Goal: Transaction & Acquisition: Purchase product/service

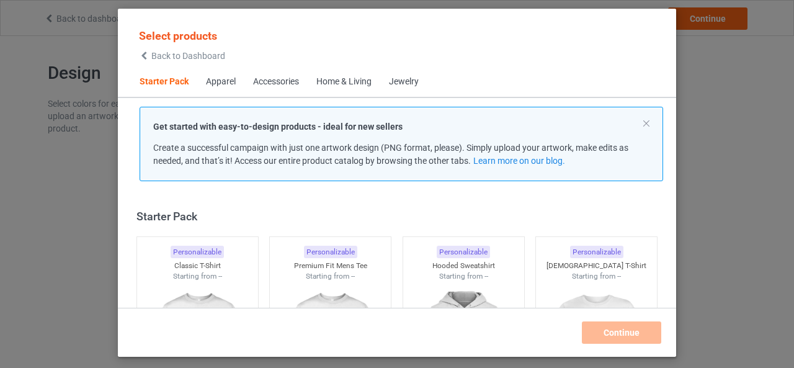
scroll to position [16, 0]
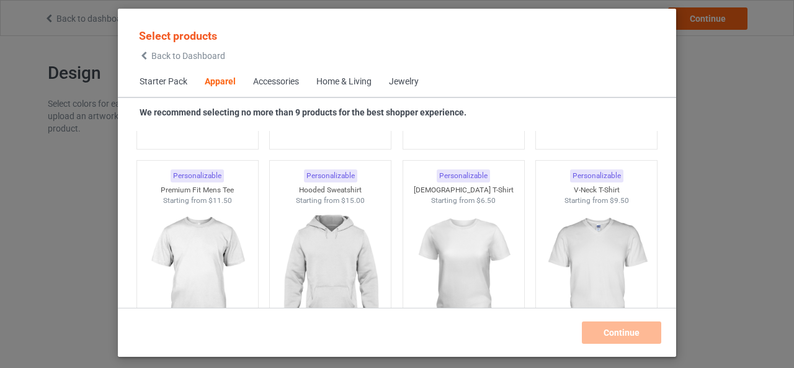
scroll to position [660, 0]
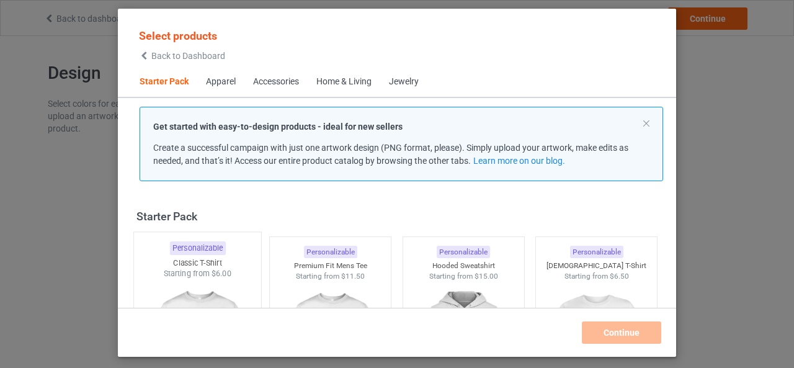
click at [179, 268] on div "Starting from $6.00" at bounding box center [197, 273] width 127 height 11
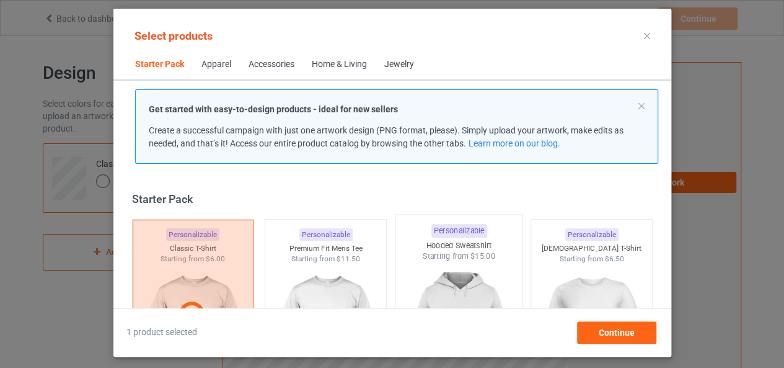
click at [471, 291] on img at bounding box center [459, 335] width 117 height 146
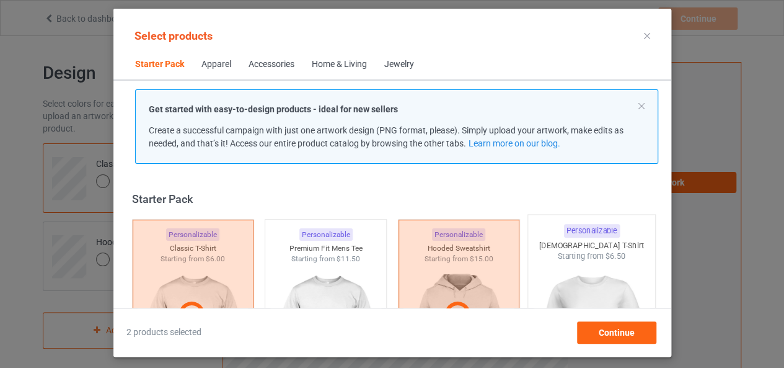
click at [618, 278] on img at bounding box center [591, 335] width 117 height 146
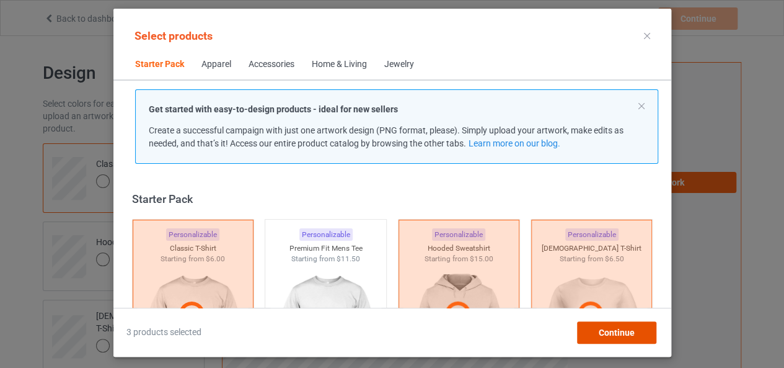
click at [618, 334] on span "Continue" at bounding box center [616, 332] width 36 height 10
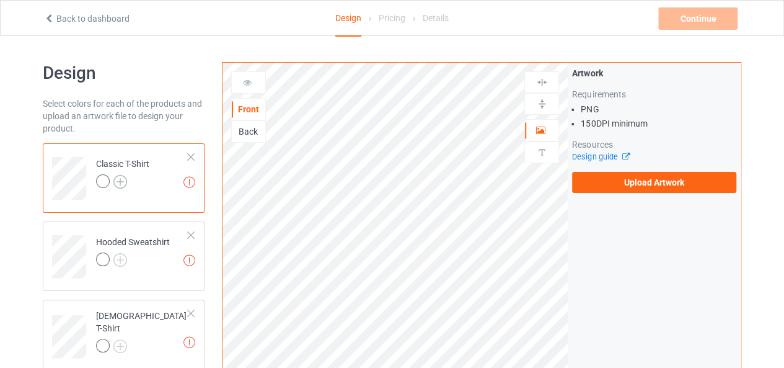
click at [120, 180] on img at bounding box center [120, 182] width 14 height 14
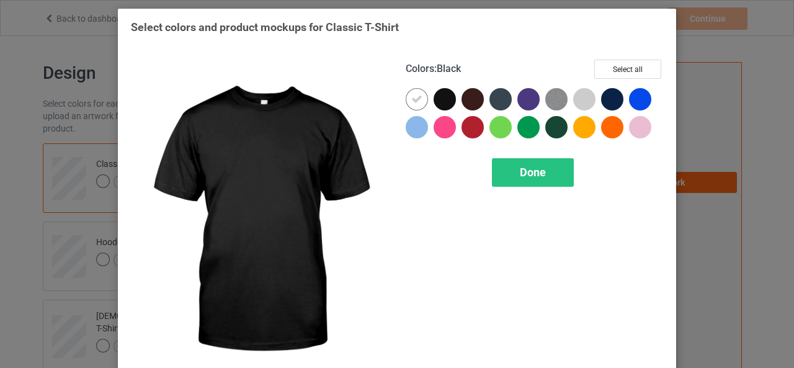
click at [445, 95] on div at bounding box center [444, 99] width 22 height 22
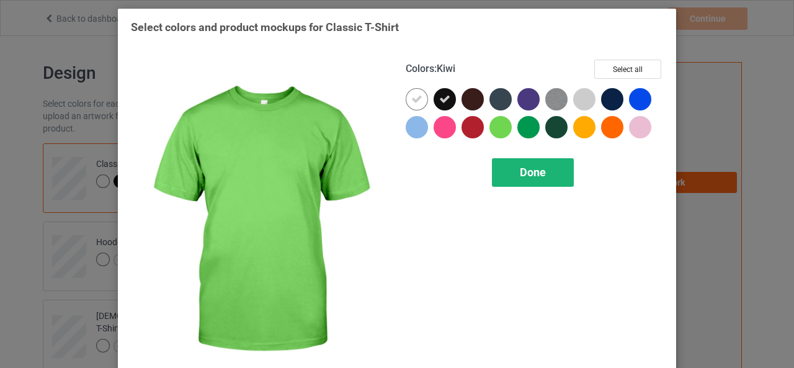
click at [510, 181] on div "Done" at bounding box center [533, 172] width 82 height 29
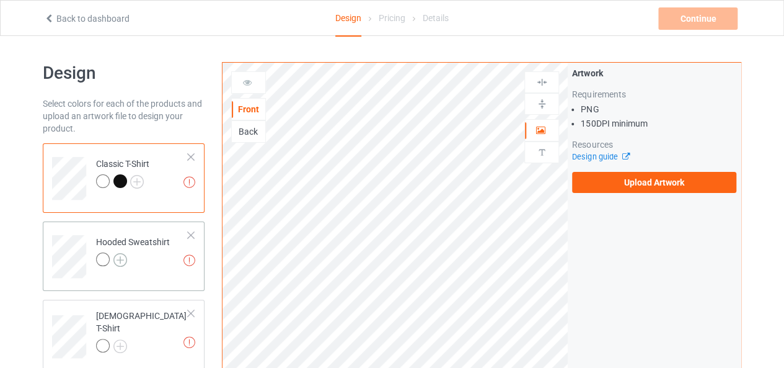
click at [122, 257] on img at bounding box center [120, 260] width 14 height 14
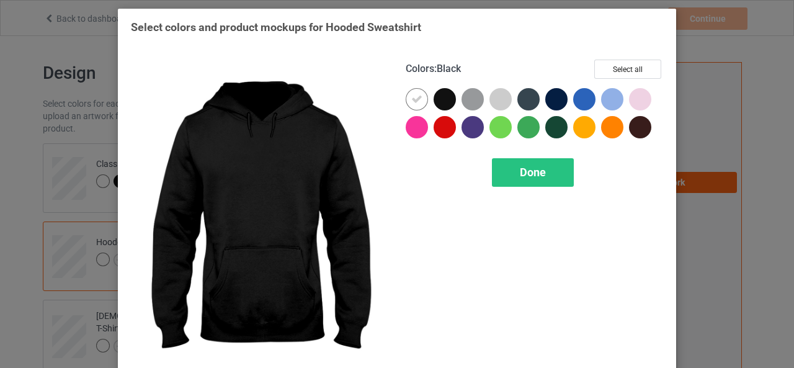
click at [448, 100] on div at bounding box center [444, 99] width 22 height 22
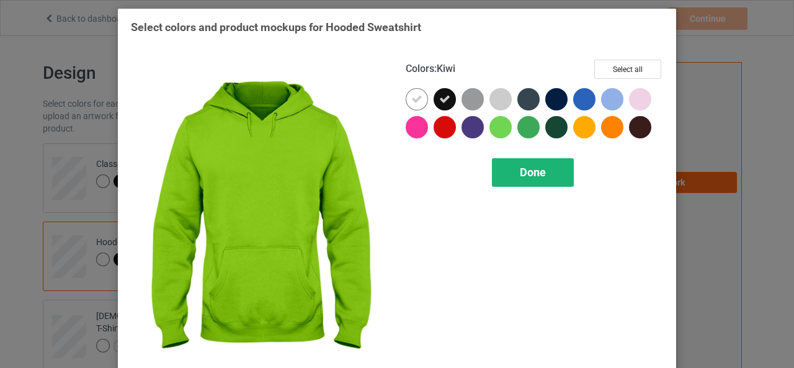
click at [510, 162] on div "Done" at bounding box center [533, 172] width 82 height 29
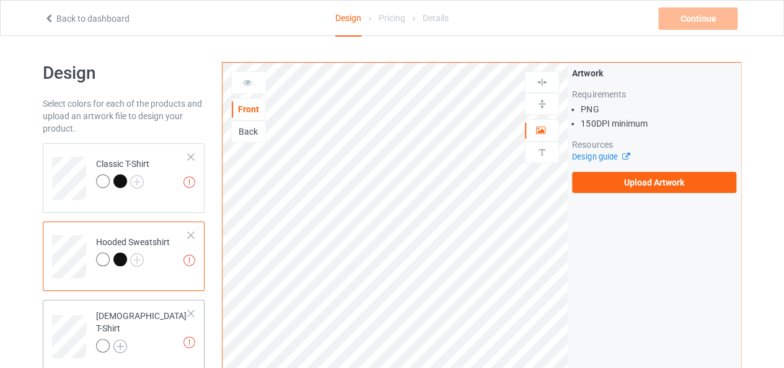
click at [114, 339] on img at bounding box center [120, 346] width 14 height 14
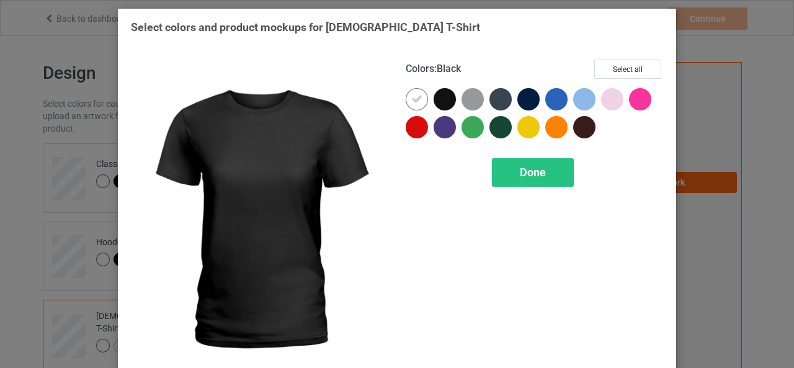
click at [443, 107] on div at bounding box center [444, 99] width 22 height 22
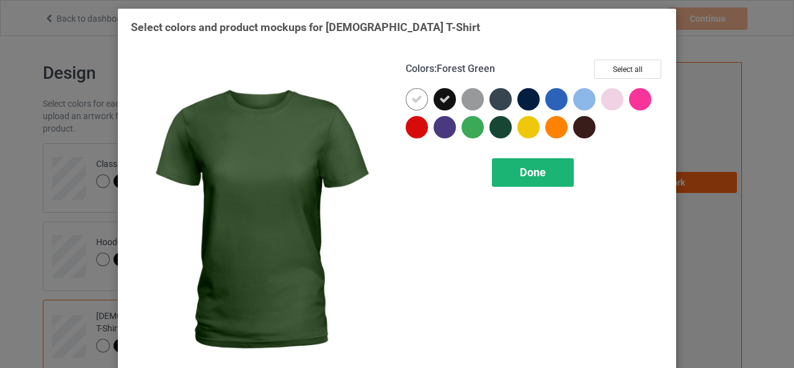
click at [531, 161] on div "Done" at bounding box center [533, 172] width 82 height 29
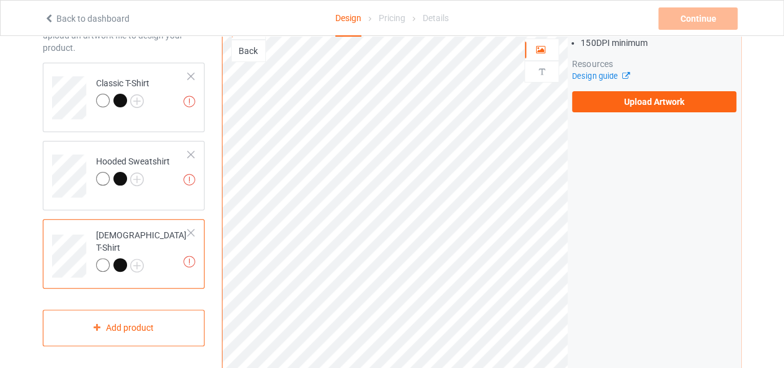
scroll to position [82, 0]
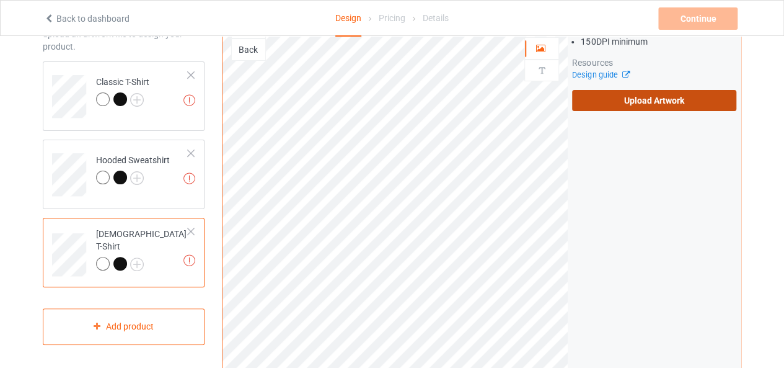
click at [652, 97] on label "Upload Artwork" at bounding box center [654, 100] width 164 height 21
click at [0, 0] on input "Upload Artwork" at bounding box center [0, 0] width 0 height 0
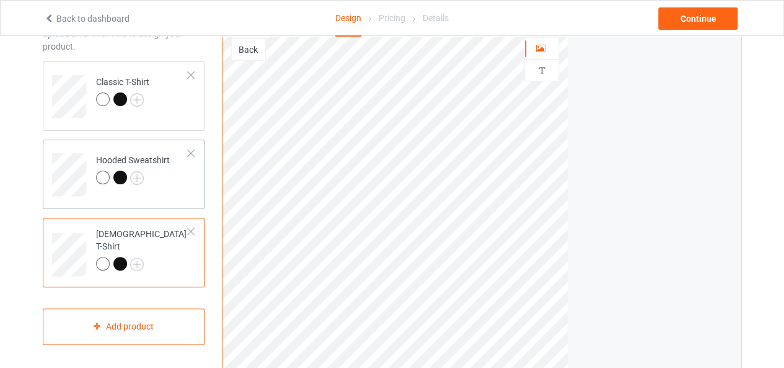
click at [147, 154] on div "Hooded Sweatshirt" at bounding box center [133, 169] width 74 height 30
click at [146, 235] on div "[DEMOGRAPHIC_DATA] T-Shirt" at bounding box center [142, 249] width 92 height 42
click at [122, 96] on div at bounding box center [120, 99] width 14 height 14
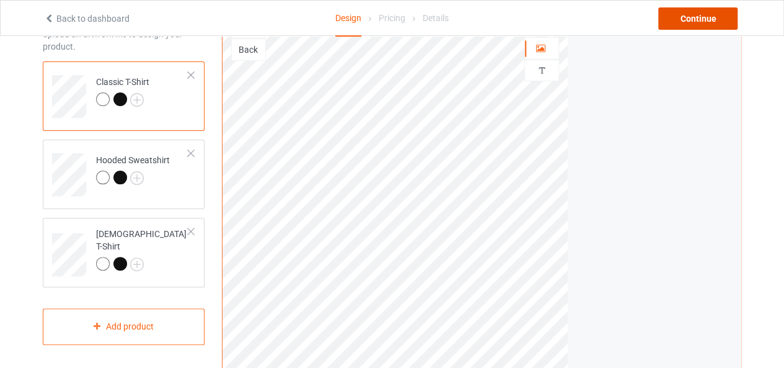
click at [695, 14] on div "Continue" at bounding box center [697, 18] width 79 height 22
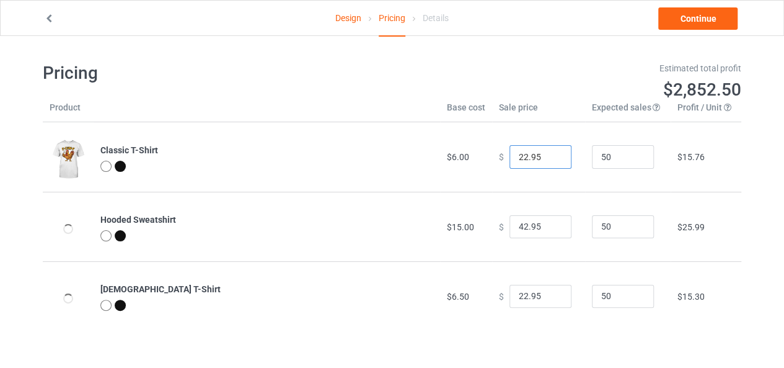
click at [529, 158] on input "22.95" at bounding box center [541, 157] width 62 height 24
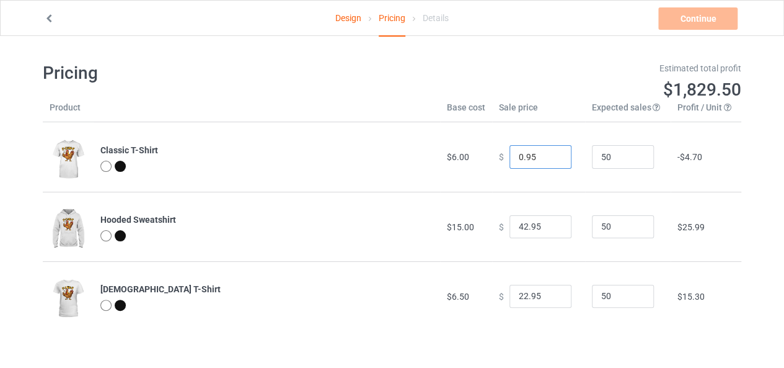
click at [551, 154] on input "0.95" at bounding box center [541, 157] width 62 height 24
click at [551, 154] on input "1.95" at bounding box center [541, 157] width 62 height 24
click at [551, 154] on input "2.95" at bounding box center [541, 157] width 62 height 24
click at [551, 154] on input "3.95" at bounding box center [541, 157] width 62 height 24
click at [551, 154] on input "4.95" at bounding box center [541, 157] width 62 height 24
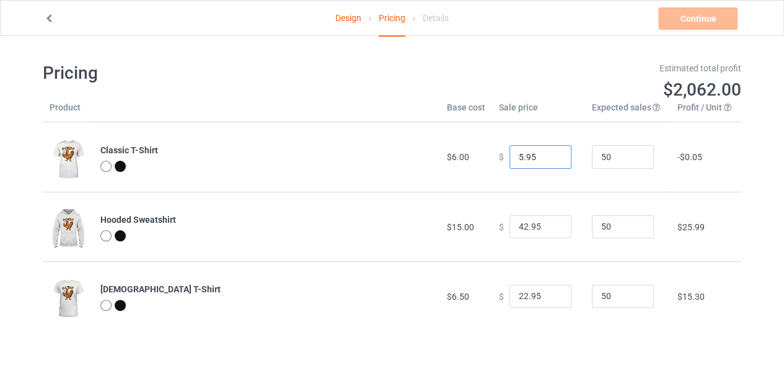
click at [551, 154] on input "5.95" at bounding box center [541, 157] width 62 height 24
click at [551, 154] on input "6.95" at bounding box center [541, 157] width 62 height 24
click at [551, 154] on input "7.95" at bounding box center [541, 157] width 62 height 24
click at [551, 154] on input "8.95" at bounding box center [541, 157] width 62 height 24
click at [551, 154] on input "16.95" at bounding box center [541, 157] width 62 height 24
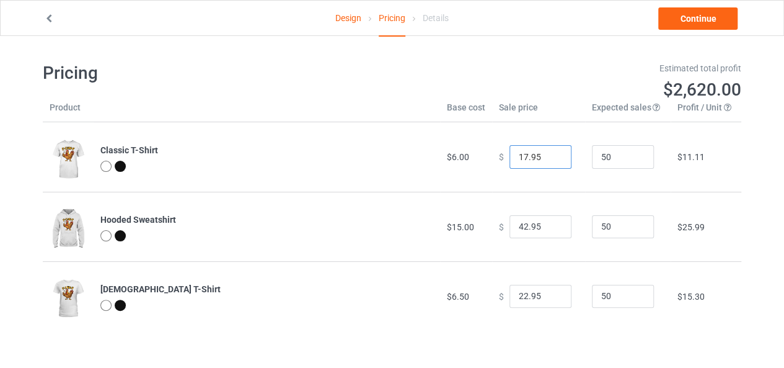
click at [551, 154] on input "17.95" at bounding box center [541, 157] width 62 height 24
click at [551, 154] on input "18.95" at bounding box center [541, 157] width 62 height 24
click at [551, 154] on input "19.95" at bounding box center [541, 157] width 62 height 24
click at [551, 159] on input "18.95" at bounding box center [541, 157] width 62 height 24
click at [551, 159] on input "17.95" at bounding box center [541, 157] width 62 height 24
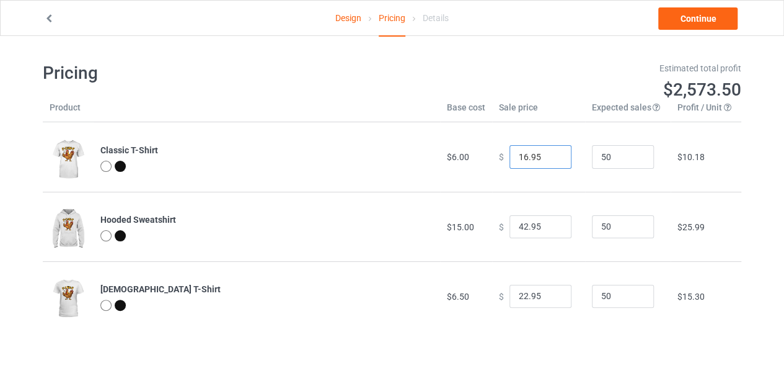
click at [551, 159] on input "16.95" at bounding box center [541, 157] width 62 height 24
click at [551, 159] on input "15.95" at bounding box center [541, 157] width 62 height 24
click at [551, 155] on input "16.95" at bounding box center [541, 157] width 62 height 24
type input "15.95"
click at [551, 158] on input "15.95" at bounding box center [541, 157] width 62 height 24
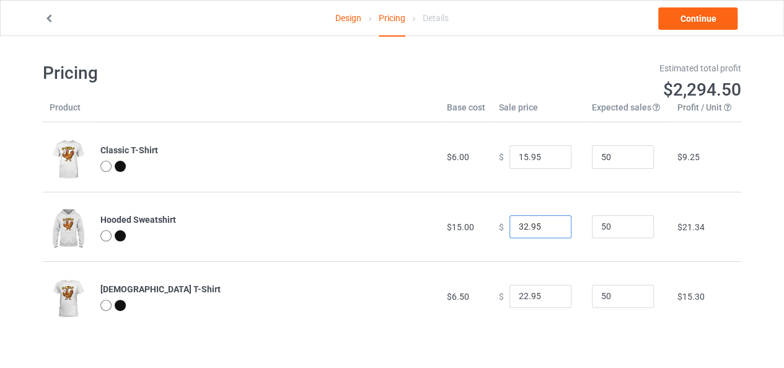
click at [552, 230] on input "32.95" at bounding box center [541, 227] width 62 height 24
click at [552, 230] on input "18.95" at bounding box center [541, 227] width 62 height 24
click at [551, 225] on input "19.95" at bounding box center [541, 227] width 62 height 24
click at [551, 225] on input "20.95" at bounding box center [541, 227] width 62 height 24
type input "25.95"
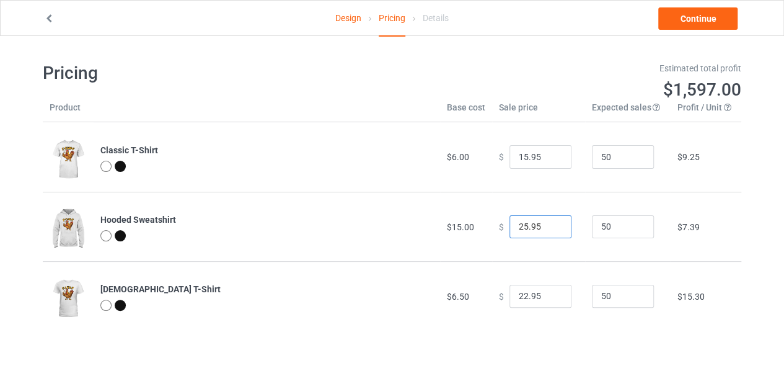
click at [551, 225] on input "25.95" at bounding box center [541, 227] width 62 height 24
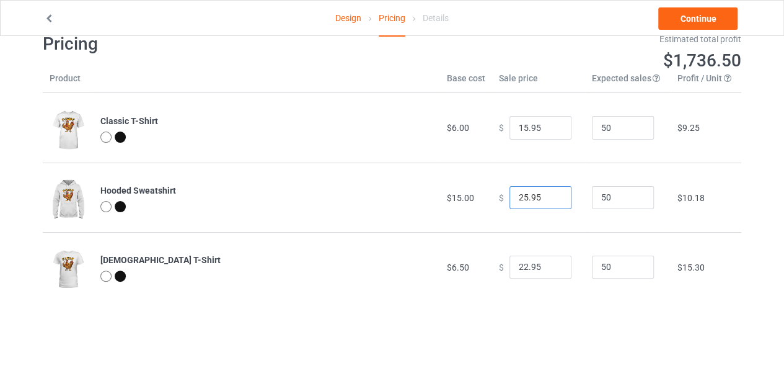
scroll to position [36, 0]
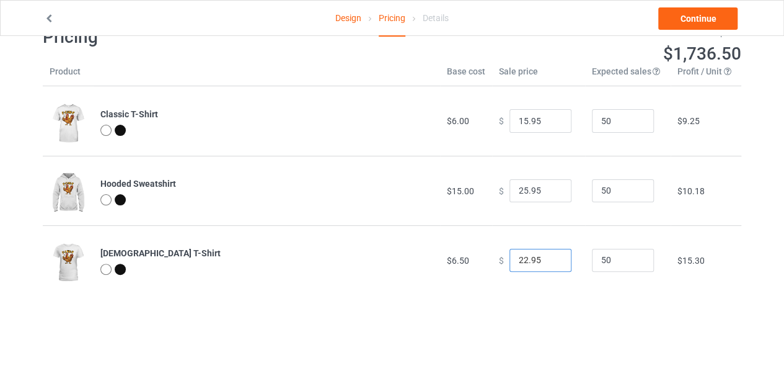
click at [545, 261] on input "22.95" at bounding box center [541, 261] width 62 height 24
click at [549, 262] on input "20.95" at bounding box center [541, 261] width 62 height 24
click at [549, 262] on input "19.95" at bounding box center [541, 261] width 62 height 24
click at [549, 262] on input "18.95" at bounding box center [541, 261] width 62 height 24
type input "17.95"
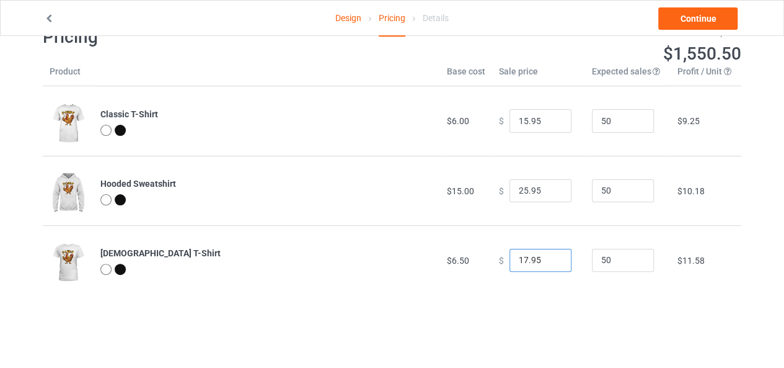
click at [549, 262] on input "17.95" at bounding box center [541, 261] width 62 height 24
click at [680, 16] on link "Continue" at bounding box center [697, 18] width 79 height 22
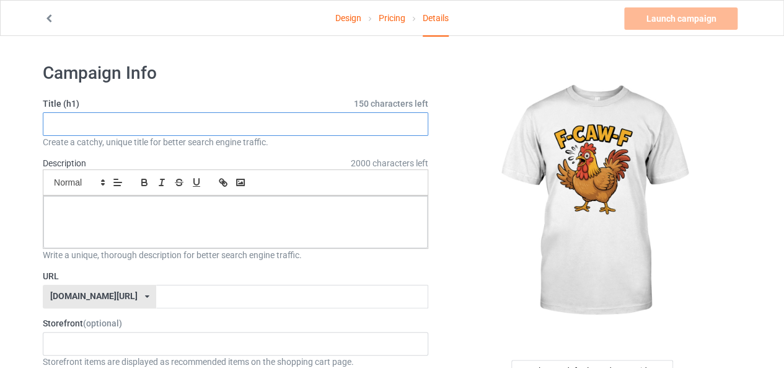
click at [259, 118] on input "text" at bounding box center [236, 124] width 386 height 24
paste input "Funny Chicken [DEMOGRAPHIC_DATA] Meme F-CAW-F Women's T-Shirt Humorous f-caw-f …"
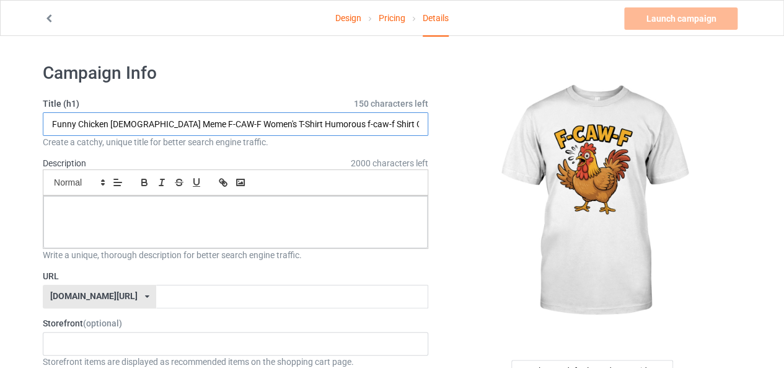
scroll to position [0, 214]
type input "Funny Chicken [DEMOGRAPHIC_DATA] Meme F-CAW-F Women's T-Shirt Humorous f-caw-f …"
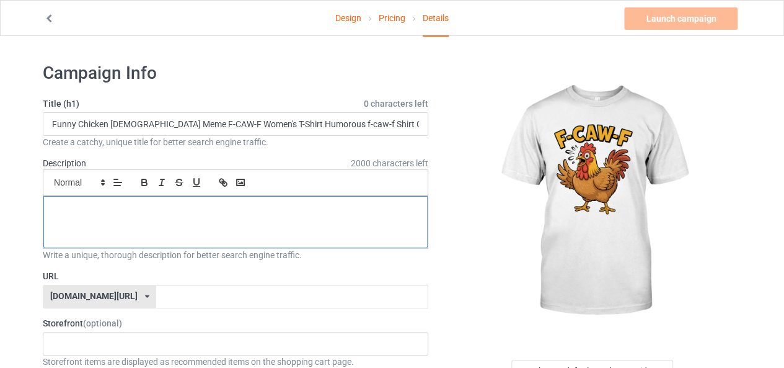
click at [205, 214] on div at bounding box center [235, 222] width 384 height 52
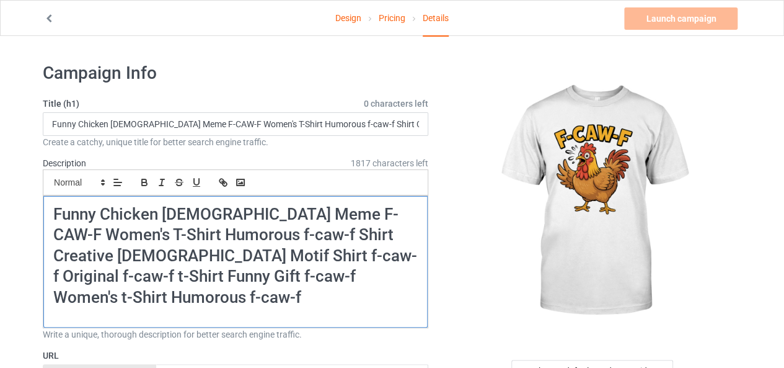
click at [367, 272] on h1 "Funny Chicken [DEMOGRAPHIC_DATA] Meme F-CAW-F Women's T-Shirt Humorous f-caw-f …" at bounding box center [235, 256] width 365 height 104
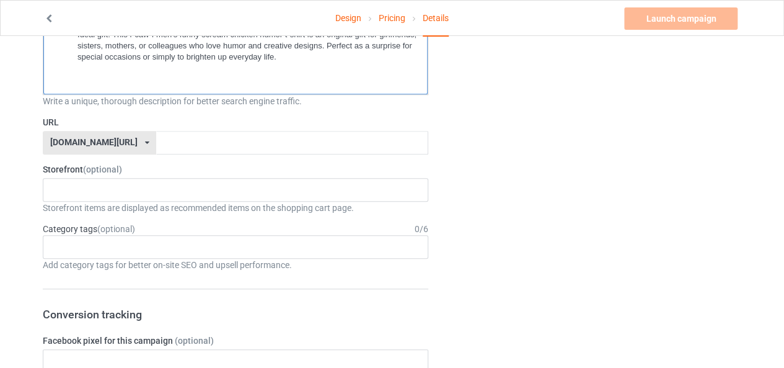
scroll to position [426, 0]
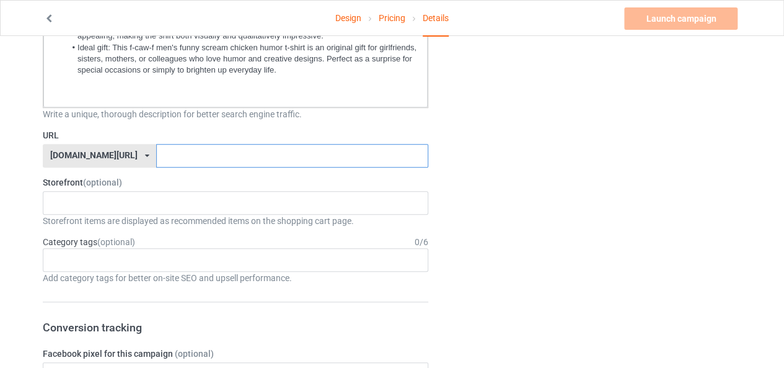
click at [323, 144] on input "text" at bounding box center [292, 156] width 272 height 24
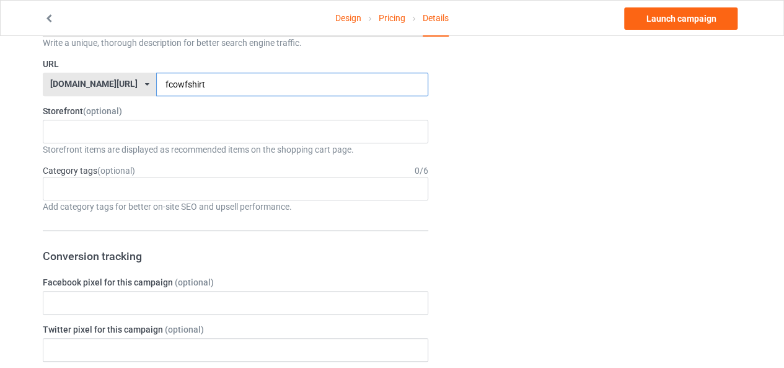
scroll to position [495, 0]
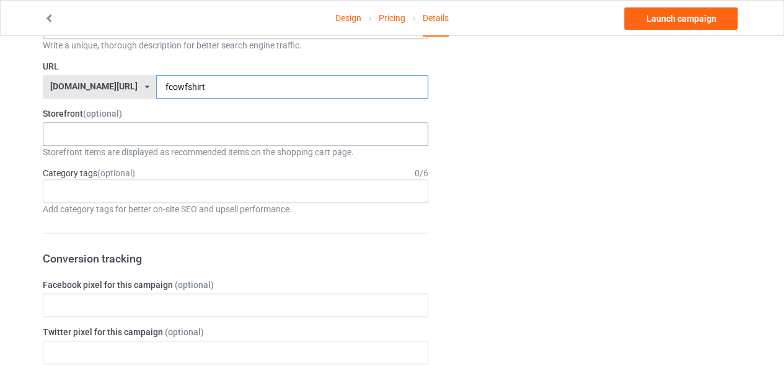
type input "fcowfshirt"
click at [272, 122] on div "New shirt New Styl 63644253d647840034708b94 63358a496f39e10034b9ee56" at bounding box center [236, 134] width 386 height 24
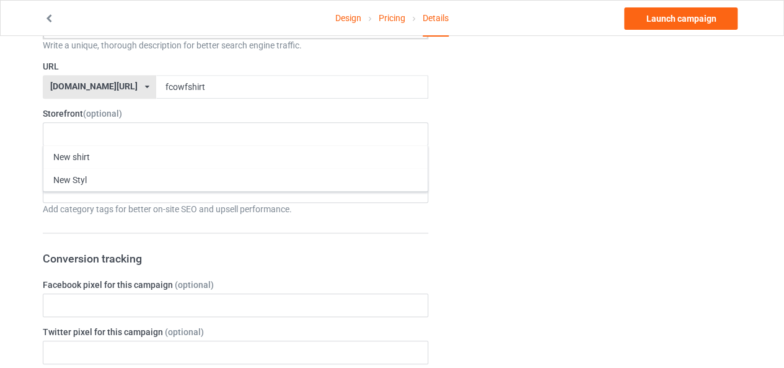
click at [29, 126] on div "Design Pricing Details Launch campaign Campaign Info Title (h1) 0 characters le…" at bounding box center [392, 326] width 784 height 1570
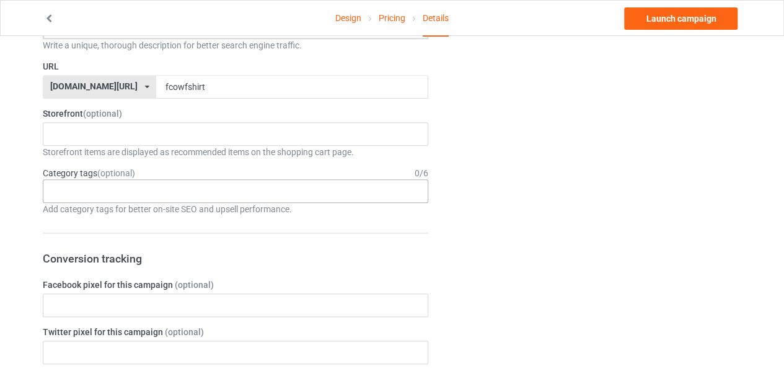
click at [94, 179] on div "Age > [DEMOGRAPHIC_DATA] > 1 Age > [DEMOGRAPHIC_DATA] Months > 1 Month Age > [D…" at bounding box center [236, 191] width 386 height 24
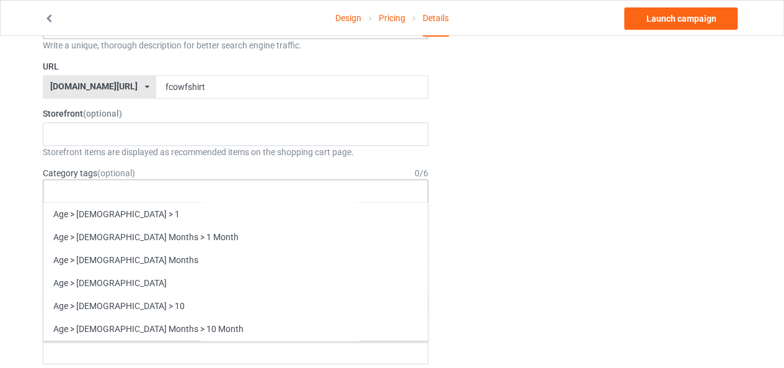
click at [43, 179] on div "Age > [DEMOGRAPHIC_DATA] > 1 Age > [DEMOGRAPHIC_DATA] Months > 1 Month Age > [D…" at bounding box center [236, 191] width 386 height 24
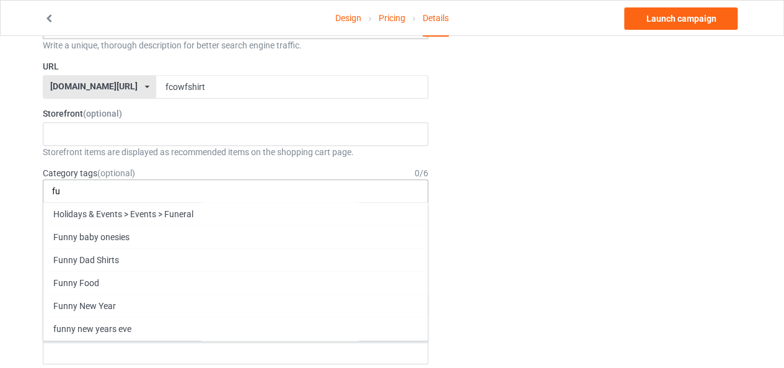
type input "f"
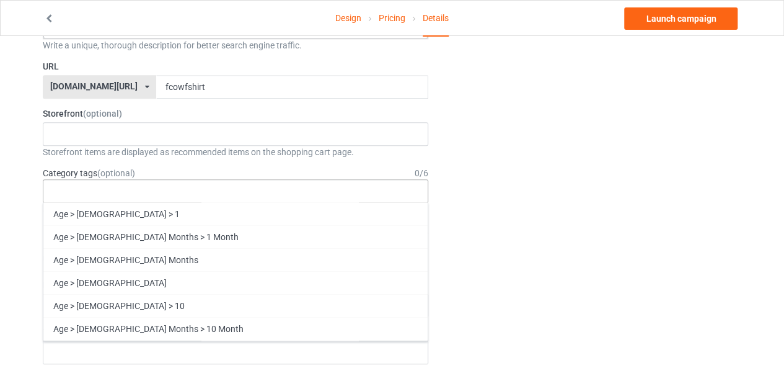
type input "c"
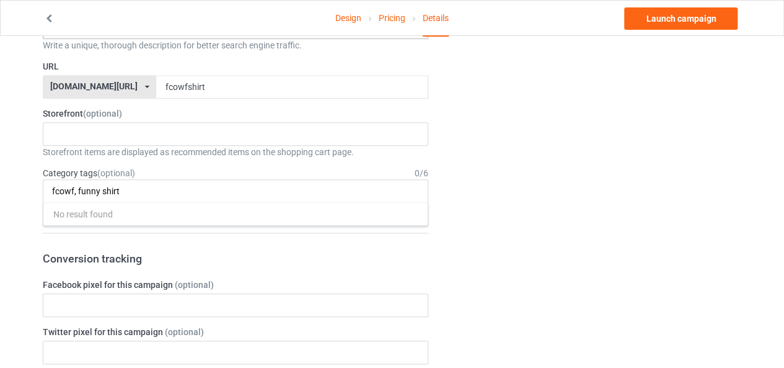
type input "fcowf, funny shirt"
click at [365, 278] on label "Facebook pixel for this campaign (optional)" at bounding box center [236, 284] width 386 height 12
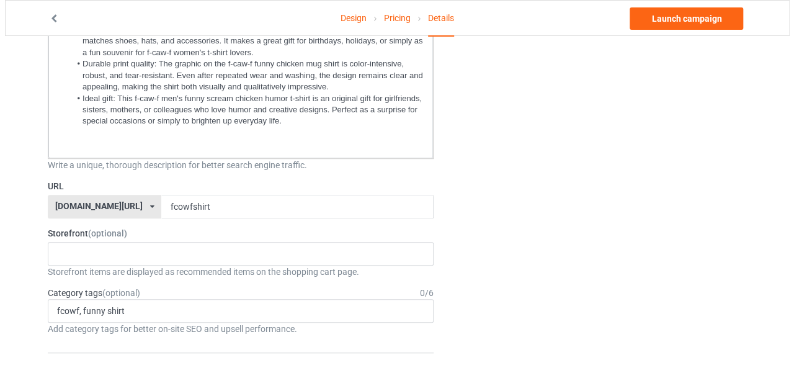
scroll to position [0, 0]
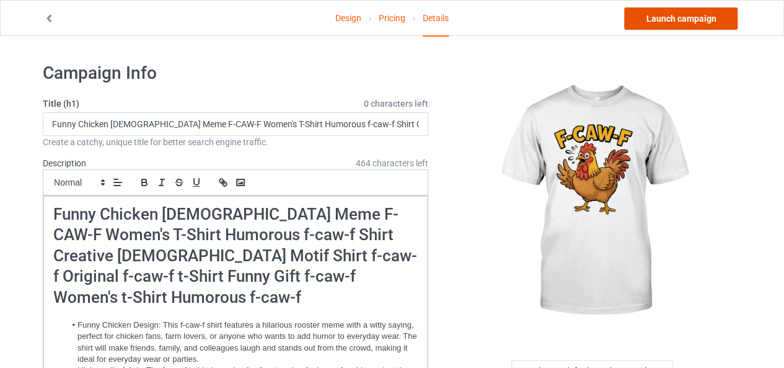
click at [712, 29] on link "Launch campaign" at bounding box center [680, 18] width 113 height 22
